Goal: Information Seeking & Learning: Learn about a topic

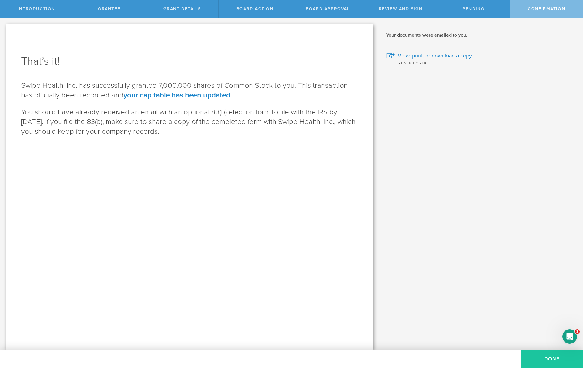
click at [542, 360] on button "Done" at bounding box center [552, 359] width 62 height 18
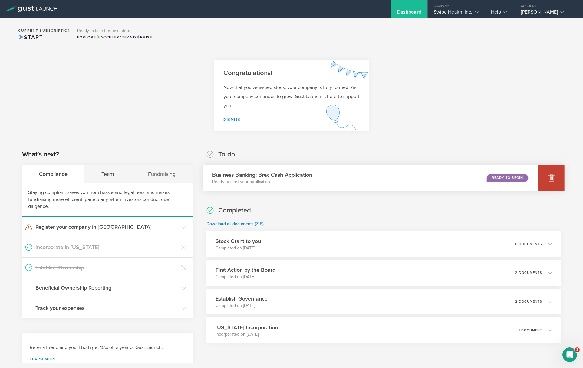
scroll to position [1, 0]
click at [548, 176] on icon at bounding box center [551, 178] width 6 height 6
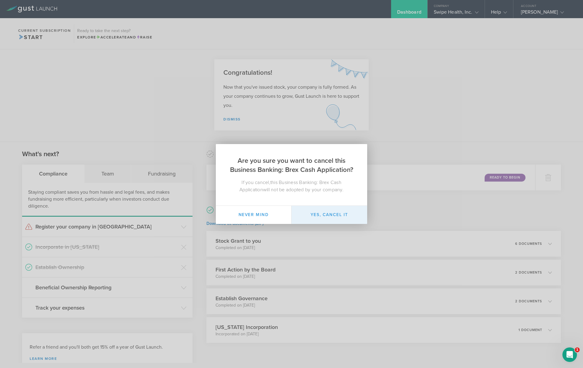
click at [337, 214] on button "Yes, cancel it" at bounding box center [329, 215] width 76 height 18
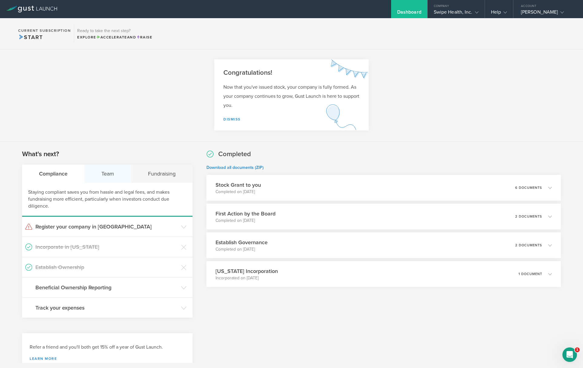
click at [112, 174] on div "Team" at bounding box center [107, 174] width 47 height 18
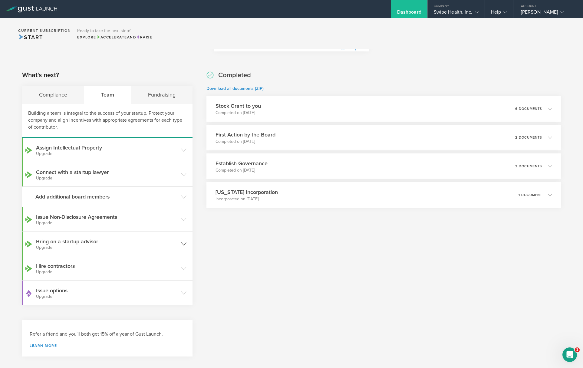
scroll to position [83, 0]
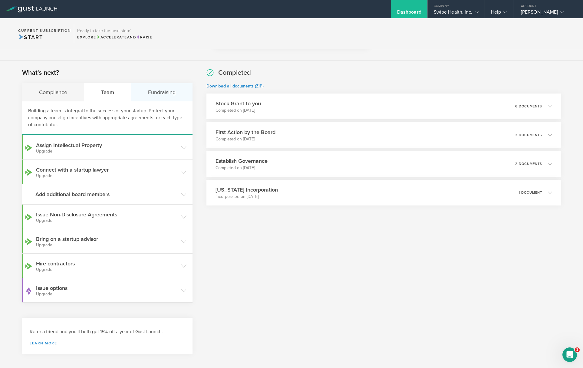
click at [165, 96] on div "Fundraising" at bounding box center [161, 92] width 61 height 18
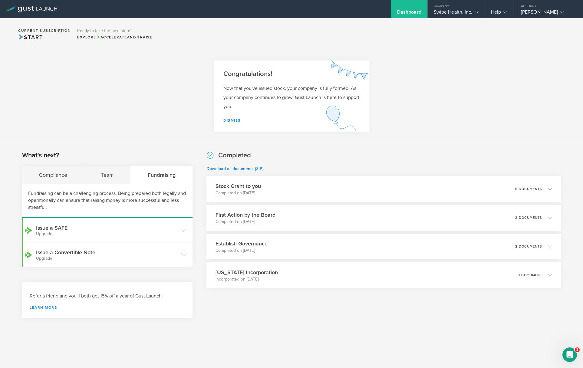
scroll to position [0, 0]
click at [104, 225] on h3 "Issue a SAFE Upgrade" at bounding box center [107, 230] width 142 height 12
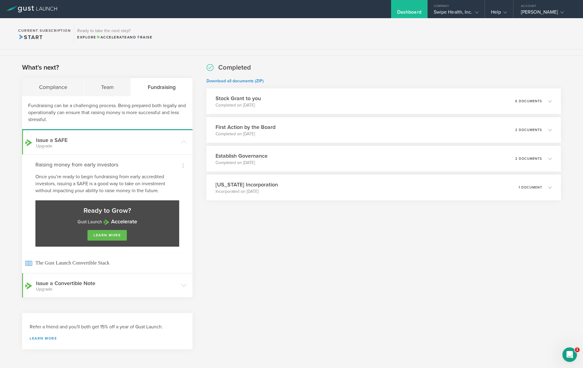
scroll to position [87, 0]
click at [106, 238] on link "learn more" at bounding box center [106, 236] width 39 height 11
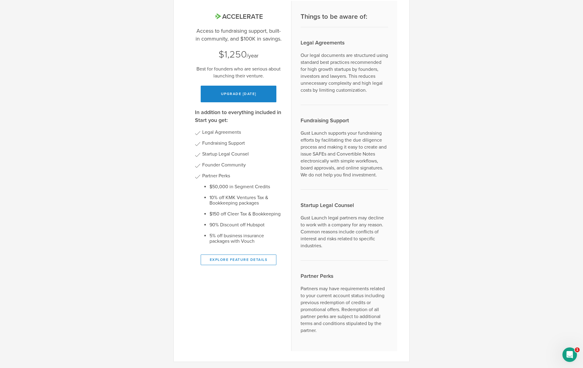
scroll to position [49, 0]
click at [247, 254] on button "Explore Feature Details" at bounding box center [239, 259] width 76 height 11
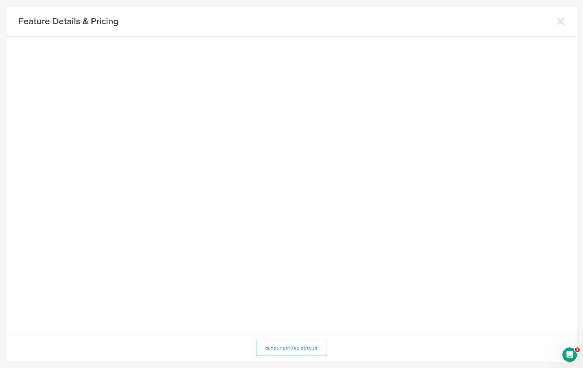
click at [97, 17] on h1 "Feature Details & Pricing" at bounding box center [68, 21] width 100 height 12
click at [559, 20] on icon at bounding box center [560, 21] width 7 height 7
